Goal: Transaction & Acquisition: Book appointment/travel/reservation

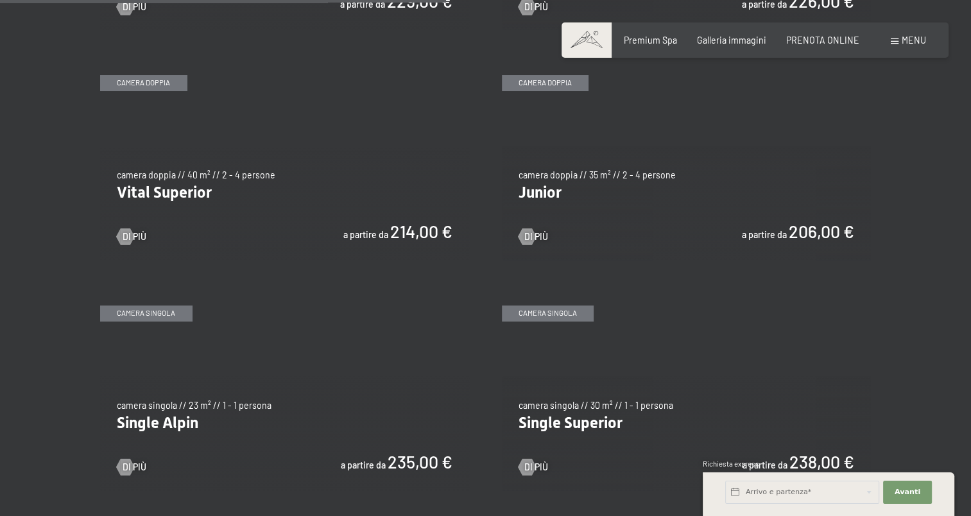
scroll to position [1645, 0]
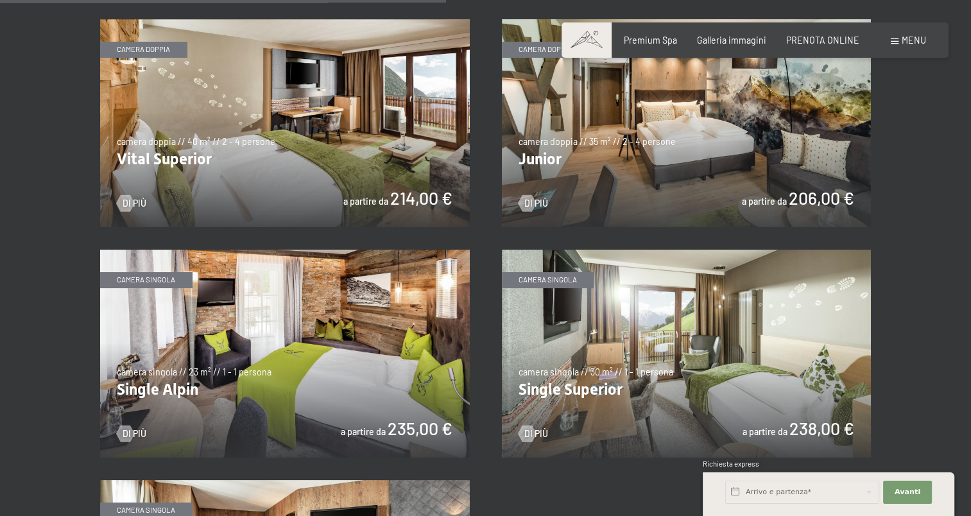
click at [578, 352] on img at bounding box center [687, 354] width 370 height 208
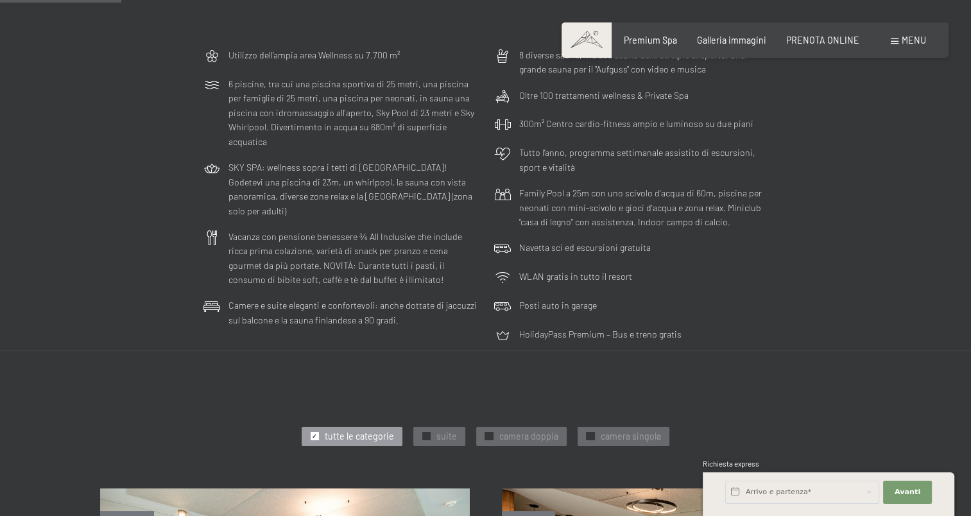
scroll to position [0, 0]
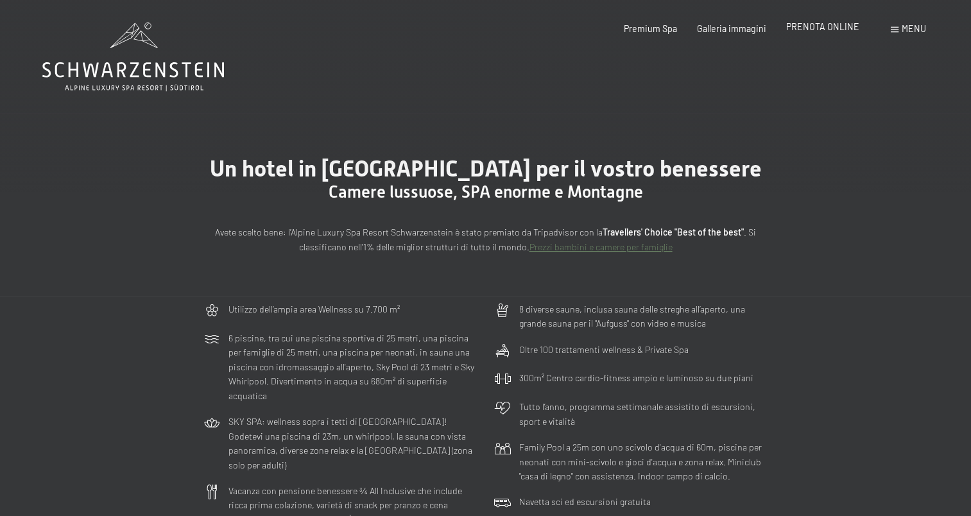
click at [807, 30] on span "PRENOTA ONLINE" at bounding box center [822, 26] width 73 height 11
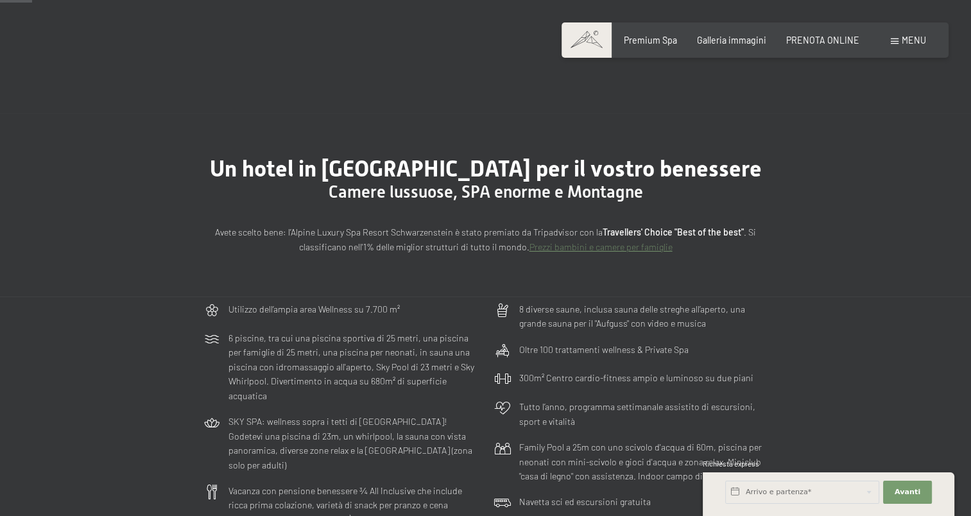
scroll to position [127, 0]
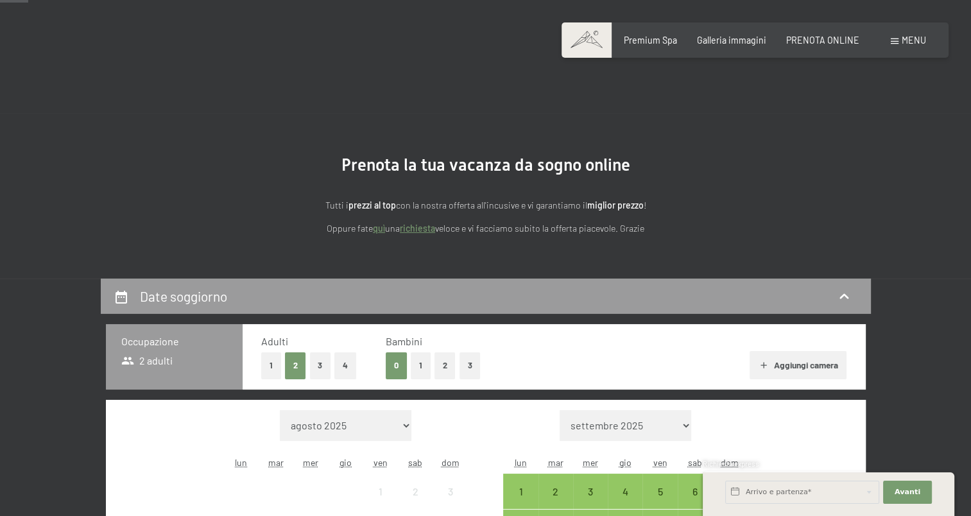
scroll to position [203, 0]
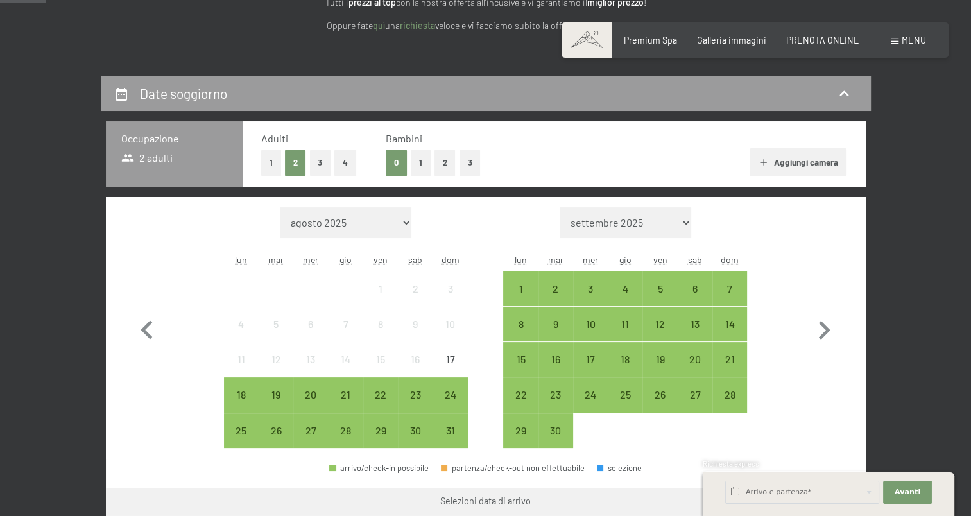
click at [424, 171] on button "1" at bounding box center [421, 163] width 20 height 26
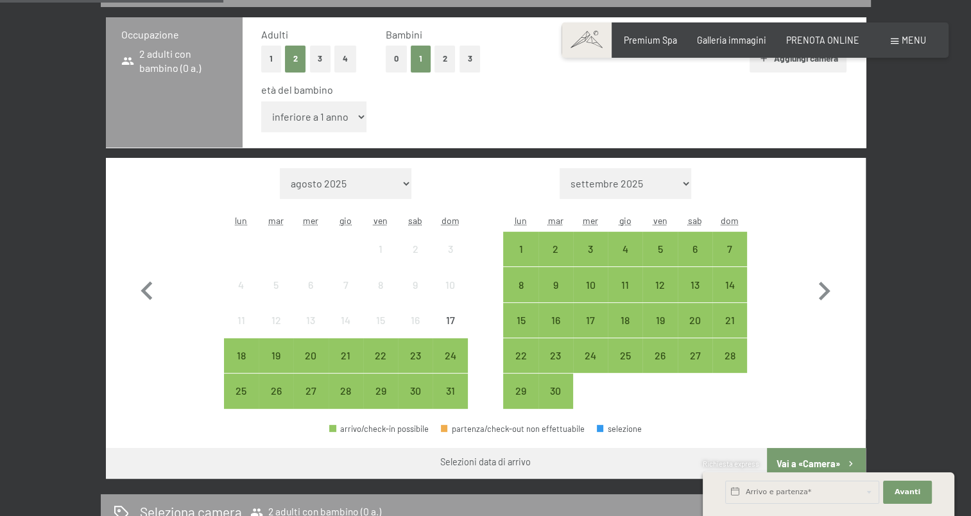
scroll to position [326, 0]
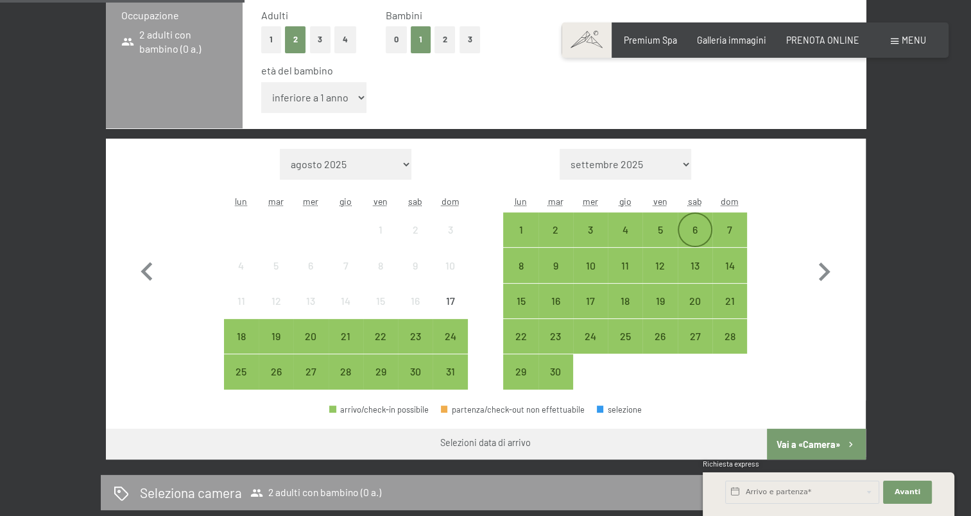
click at [688, 227] on div "6" at bounding box center [695, 241] width 32 height 32
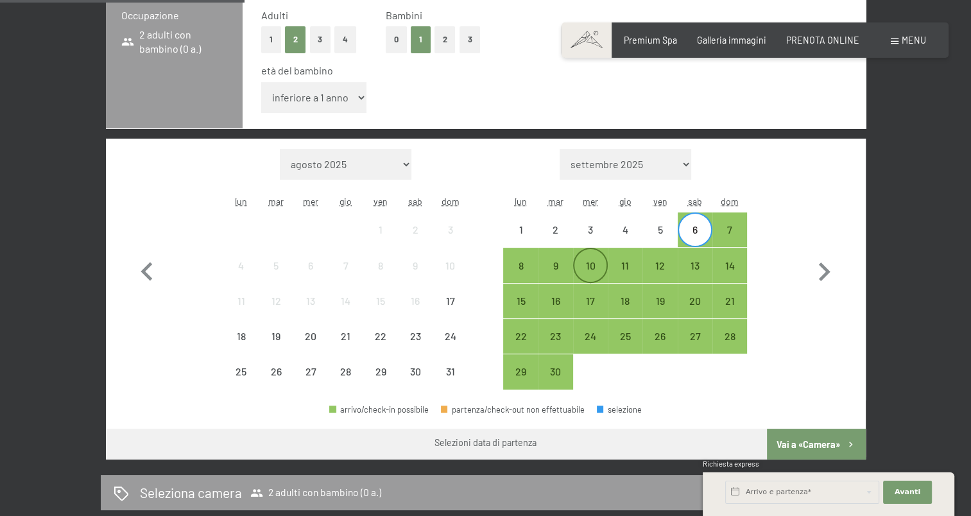
click at [596, 265] on div "10" at bounding box center [591, 277] width 32 height 32
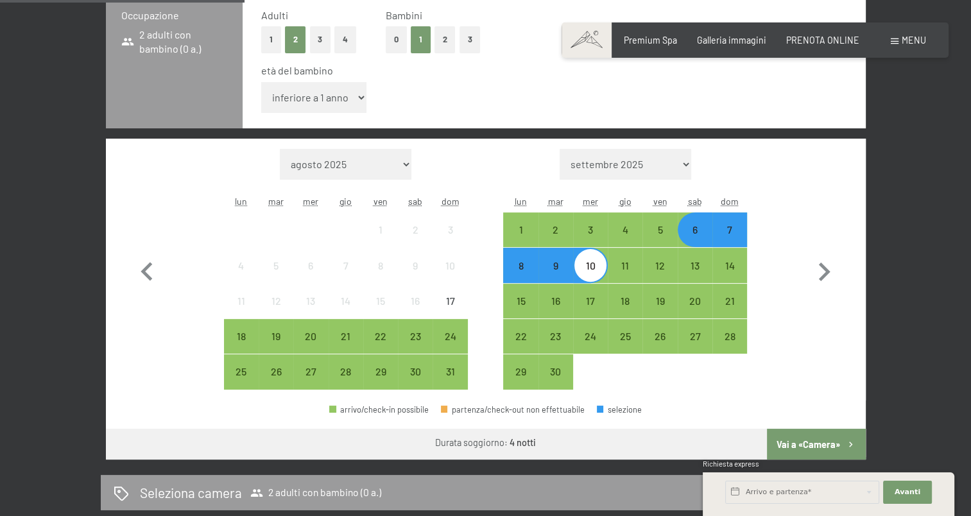
click at [809, 439] on button "Vai a «Camera»" at bounding box center [816, 444] width 98 height 31
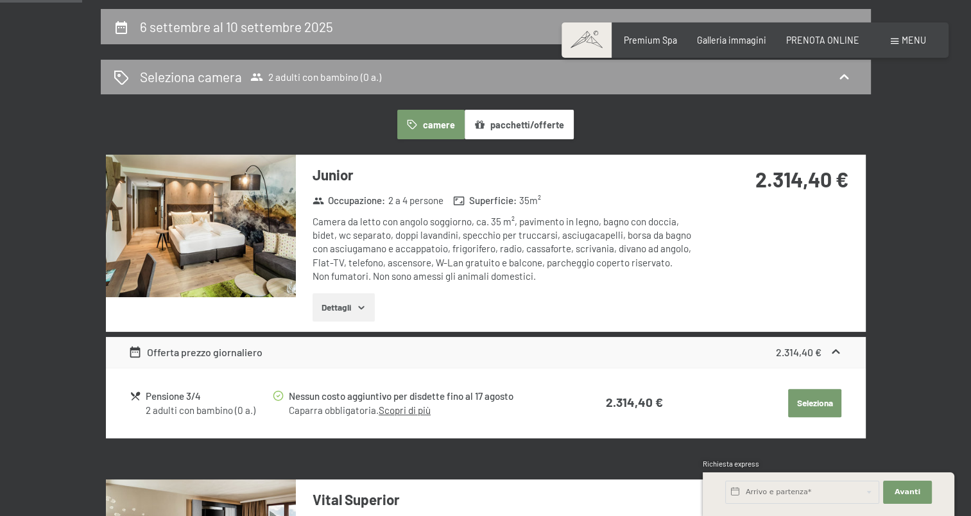
scroll to position [263, 0]
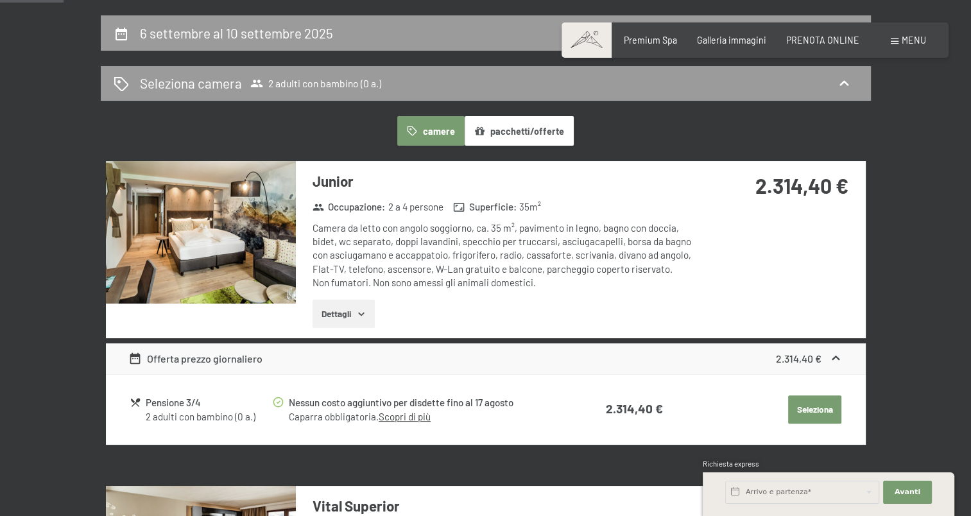
click at [811, 410] on button "Seleziona" at bounding box center [814, 409] width 53 height 28
